Goal: Information Seeking & Learning: Check status

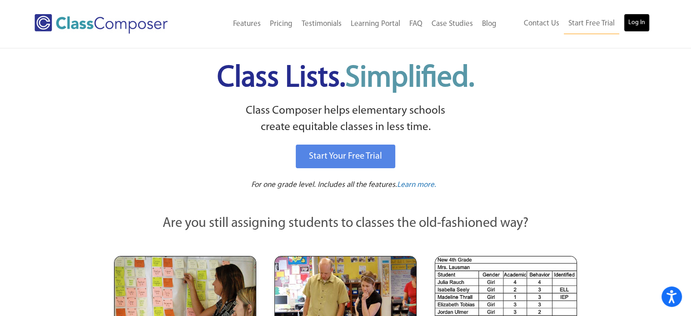
click at [633, 25] on link "Log In" at bounding box center [636, 23] width 26 height 18
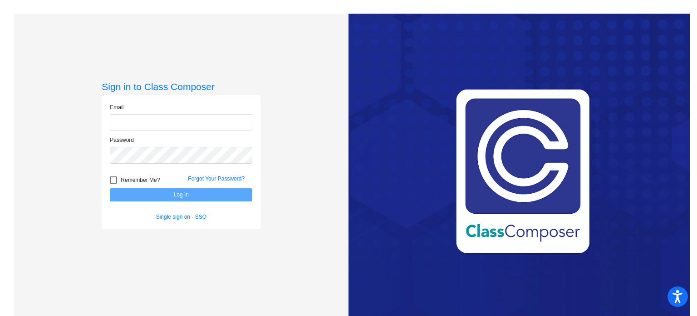
type input "[EMAIL_ADDRESS][DOMAIN_NAME]"
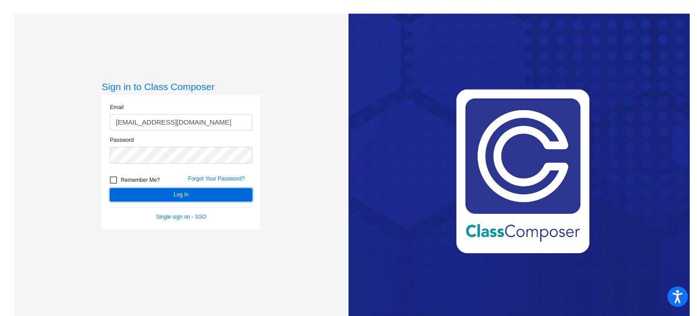
click at [218, 189] on button "Log In" at bounding box center [181, 194] width 143 height 13
click at [191, 197] on button "Log In" at bounding box center [181, 194] width 143 height 13
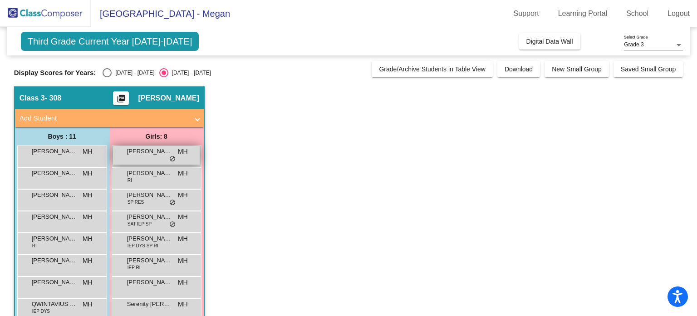
click at [158, 149] on span "[PERSON_NAME]" at bounding box center [149, 151] width 45 height 9
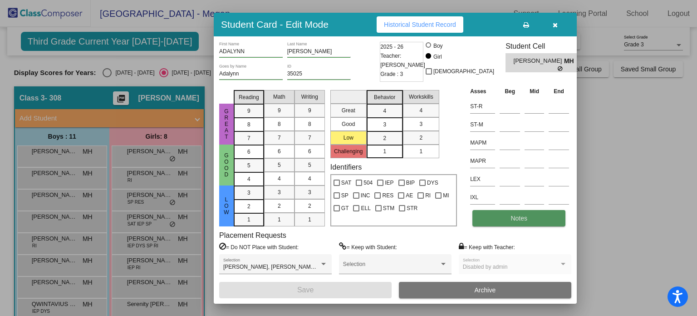
click at [496, 221] on button "Notes" at bounding box center [519, 218] width 93 height 16
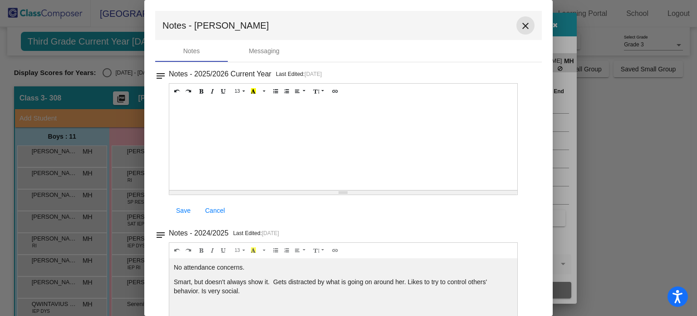
click at [522, 27] on mat-icon "close" at bounding box center [525, 25] width 11 height 11
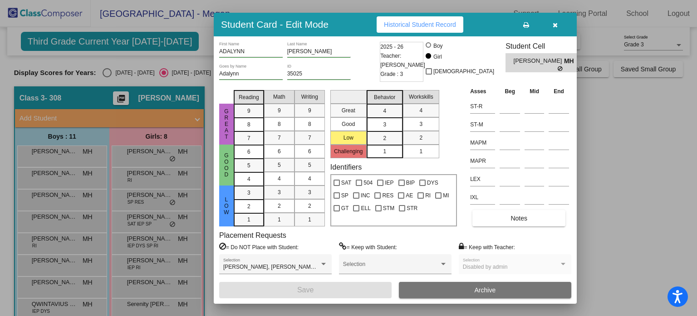
click at [560, 25] on button "button" at bounding box center [555, 24] width 29 height 16
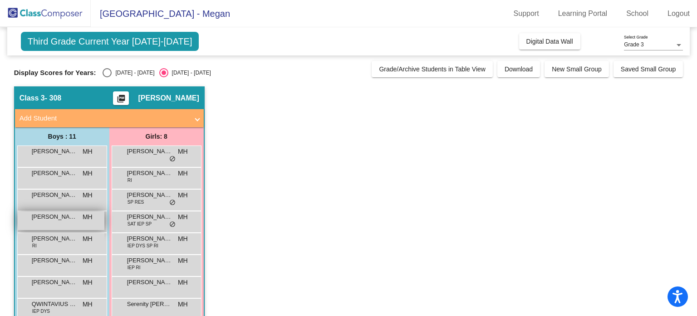
scroll to position [76, 0]
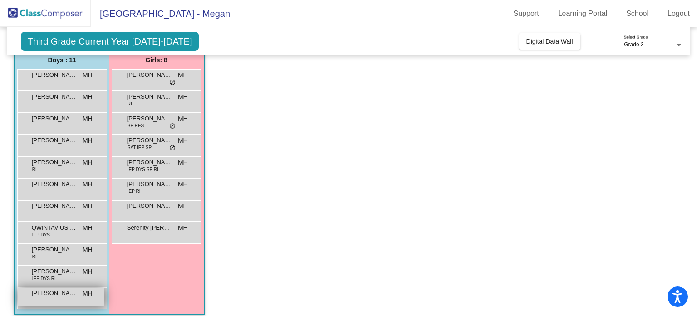
click at [58, 294] on span "[PERSON_NAME]" at bounding box center [54, 292] width 45 height 9
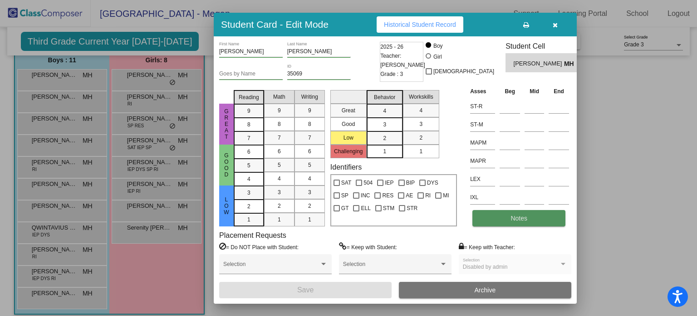
click at [488, 219] on button "Notes" at bounding box center [519, 218] width 93 height 16
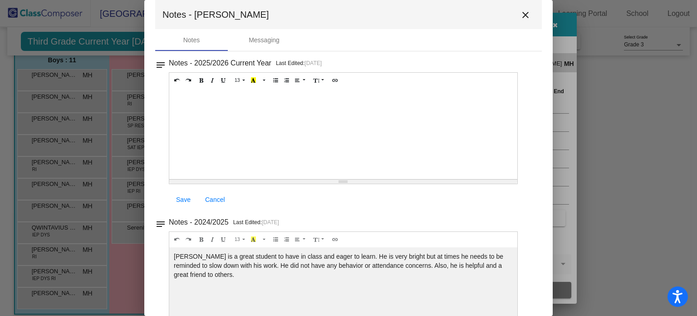
scroll to position [0, 0]
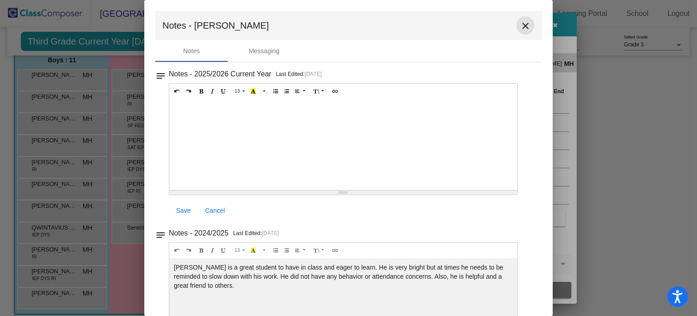
click at [521, 23] on mat-icon "close" at bounding box center [525, 25] width 11 height 11
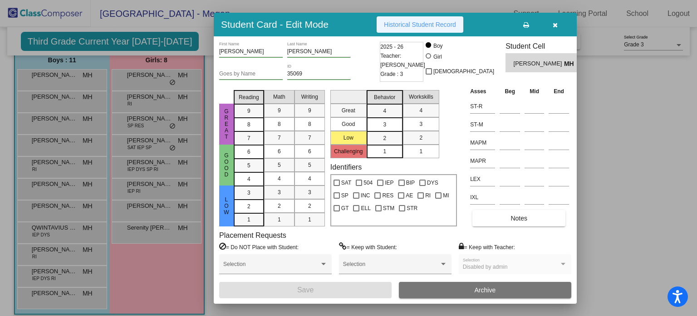
click at [433, 25] on span "Historical Student Record" at bounding box center [420, 24] width 72 height 7
click at [553, 23] on icon "button" at bounding box center [555, 25] width 5 height 6
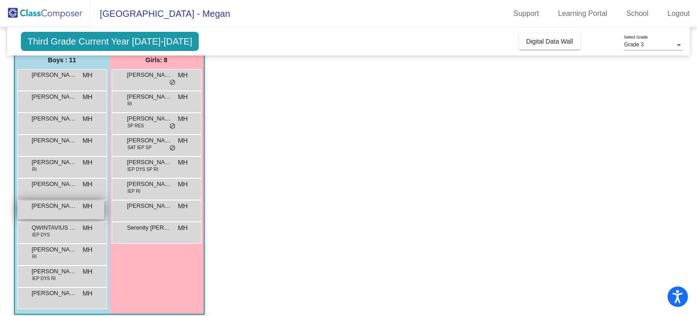
click at [42, 207] on span "[PERSON_NAME]" at bounding box center [54, 205] width 45 height 9
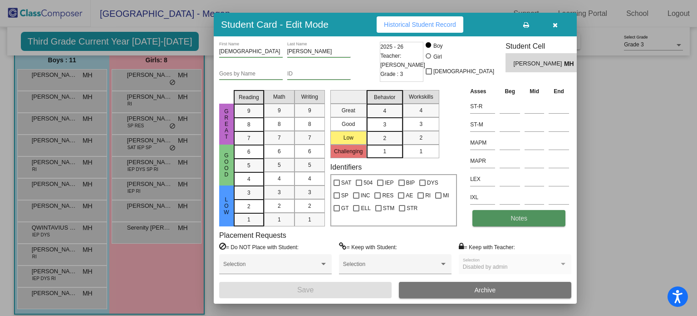
click at [484, 214] on button "Notes" at bounding box center [519, 218] width 93 height 16
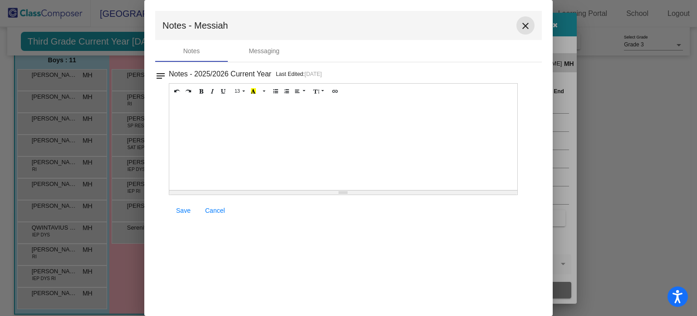
click at [523, 25] on mat-icon "close" at bounding box center [525, 25] width 11 height 11
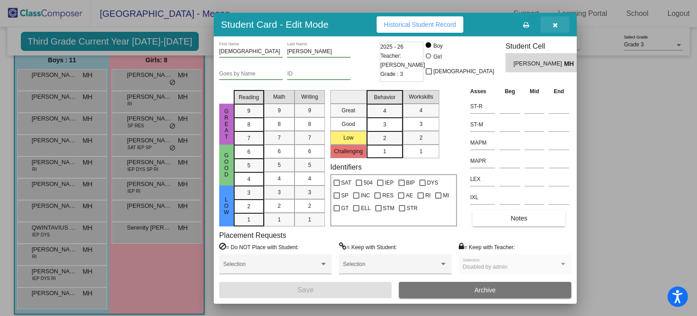
click at [553, 27] on icon "button" at bounding box center [555, 25] width 5 height 6
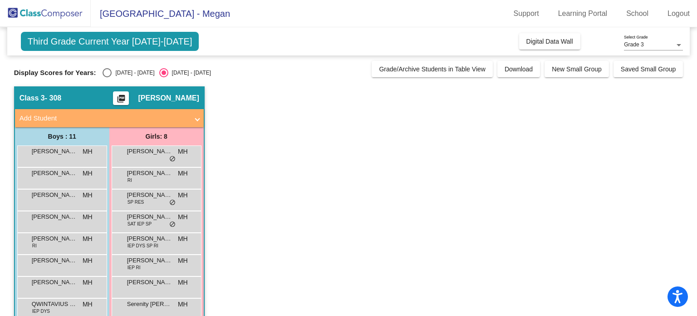
click at [105, 46] on span "Third Grade Current Year [DATE]-[DATE]" at bounding box center [110, 41] width 178 height 19
click at [134, 101] on div "Class 3 - 308 picture_as_pdf [PERSON_NAME]" at bounding box center [109, 98] width 189 height 22
click at [547, 38] on span "Digital Data Wall" at bounding box center [550, 41] width 47 height 7
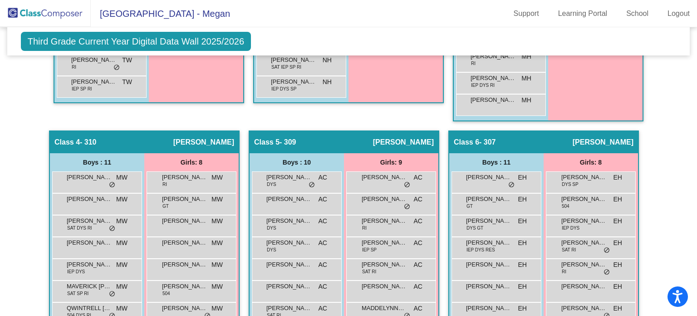
scroll to position [563, 0]
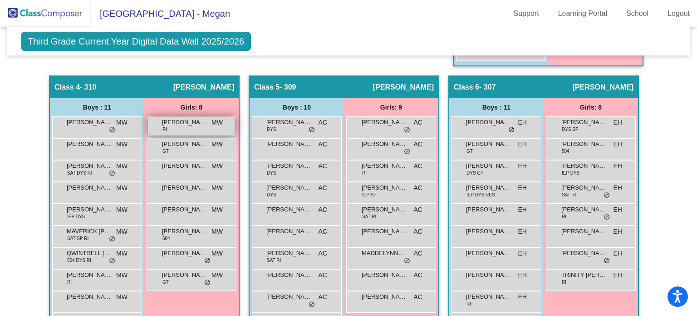
click at [200, 127] on div "[PERSON_NAME] RI MW lock do_not_disturb_alt" at bounding box center [191, 126] width 87 height 19
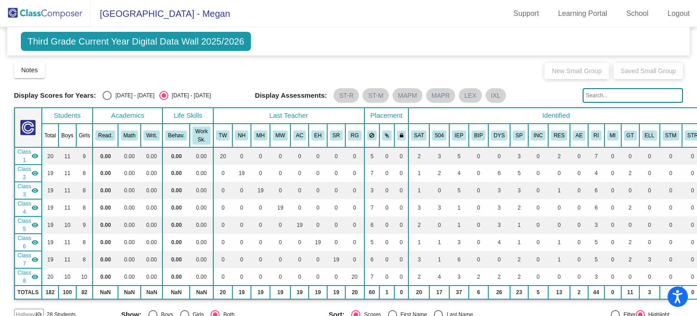
scroll to position [0, 0]
click at [218, 34] on span "Third Grade Current Year Digital Data Wall 2025/2026" at bounding box center [136, 41] width 230 height 19
click at [110, 94] on div "Select an option" at bounding box center [107, 95] width 9 height 9
click at [107, 100] on input "[DATE] - [DATE]" at bounding box center [107, 100] width 0 height 0
radio input "true"
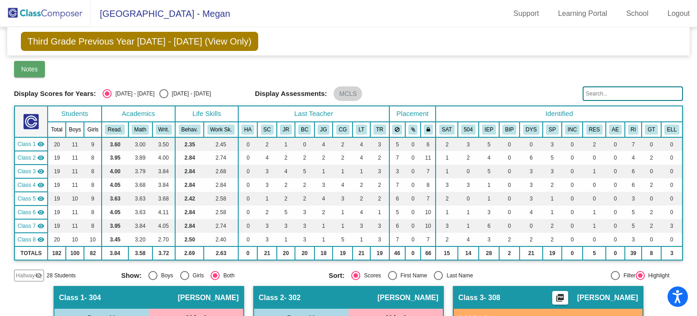
click at [35, 62] on button "Notes" at bounding box center [29, 69] width 31 height 16
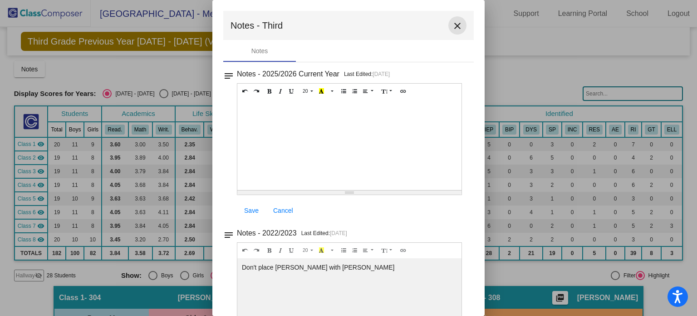
click at [454, 27] on mat-icon "close" at bounding box center [457, 25] width 11 height 11
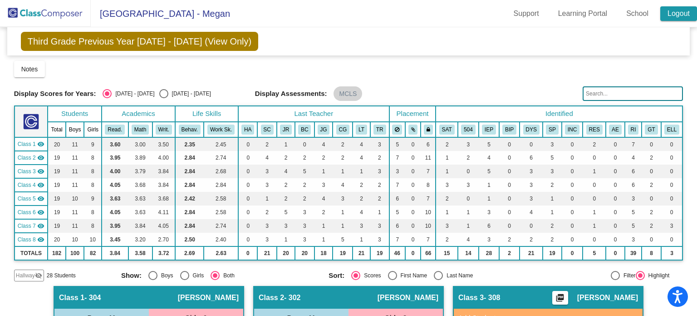
click at [681, 14] on link "Logout" at bounding box center [679, 13] width 37 height 15
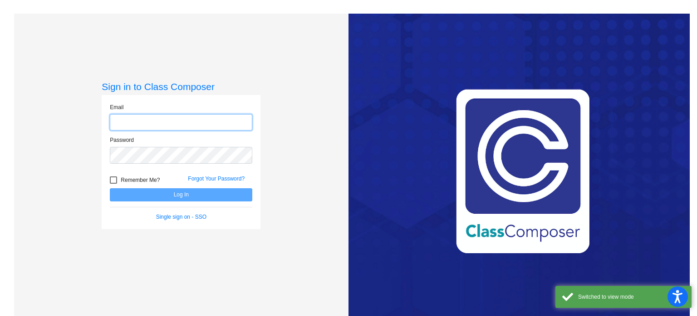
type input "[EMAIL_ADDRESS][DOMAIN_NAME]"
